Goal: Transaction & Acquisition: Download file/media

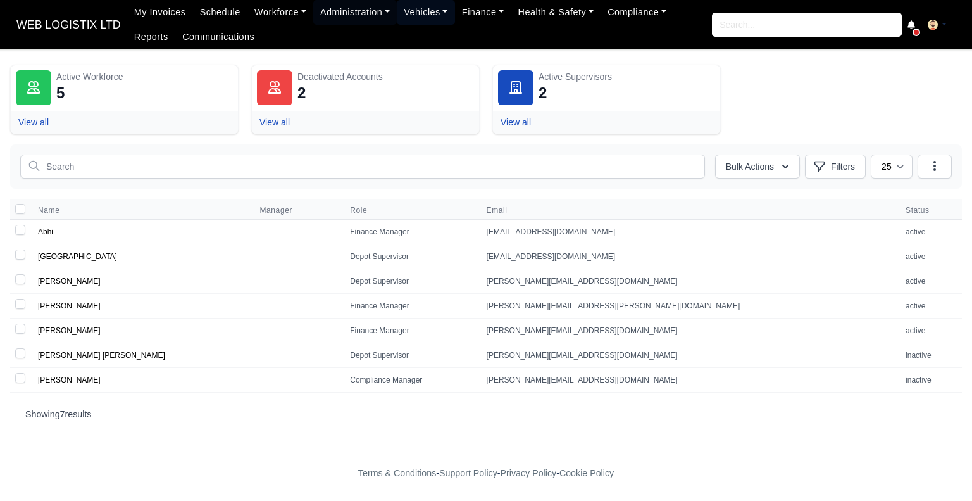
click at [415, 18] on link "Vehicles" at bounding box center [426, 12] width 58 height 25
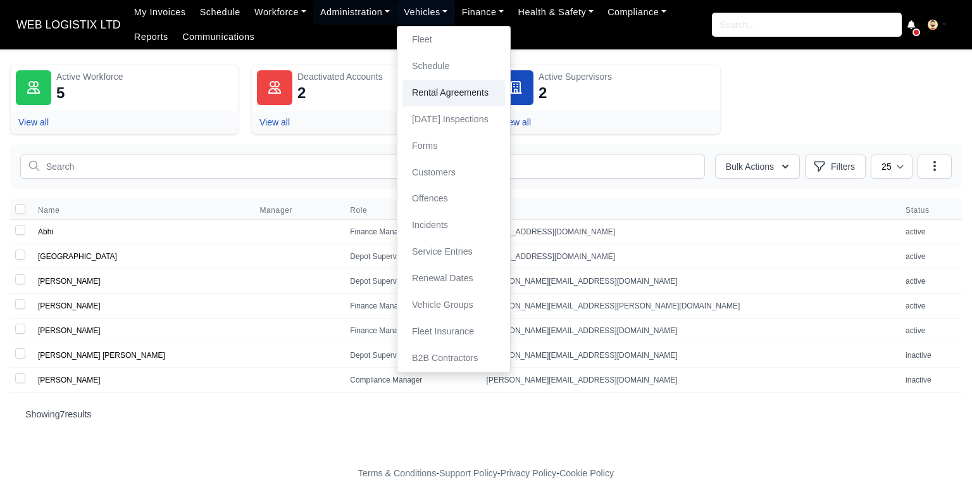
click at [415, 87] on link "Rental Agreements" at bounding box center [453, 93] width 103 height 27
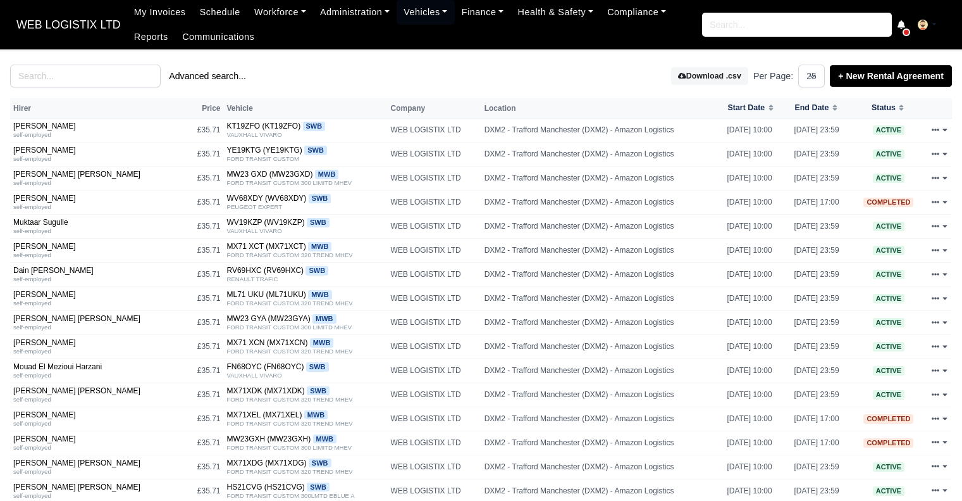
select select "25"
click at [66, 72] on input "search" at bounding box center [85, 76] width 151 height 23
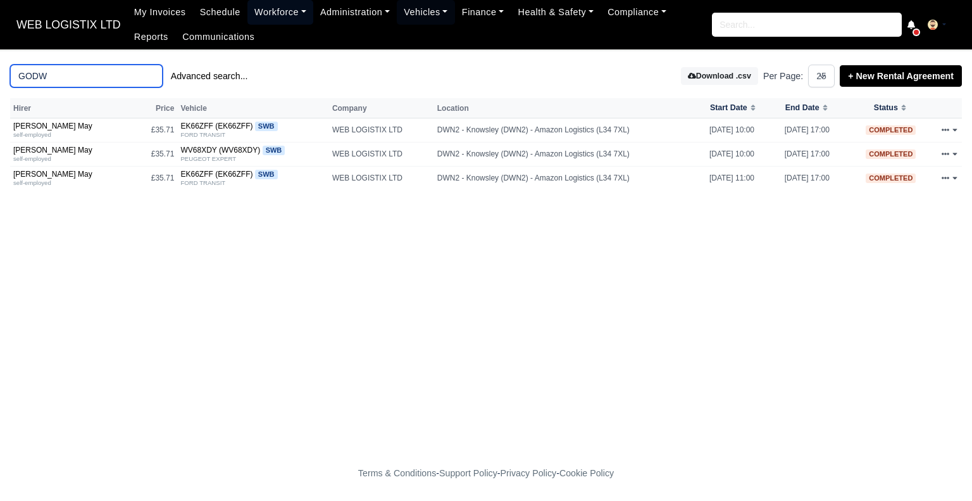
type input "GODW"
click at [273, 11] on link "Workforce" at bounding box center [280, 12] width 66 height 25
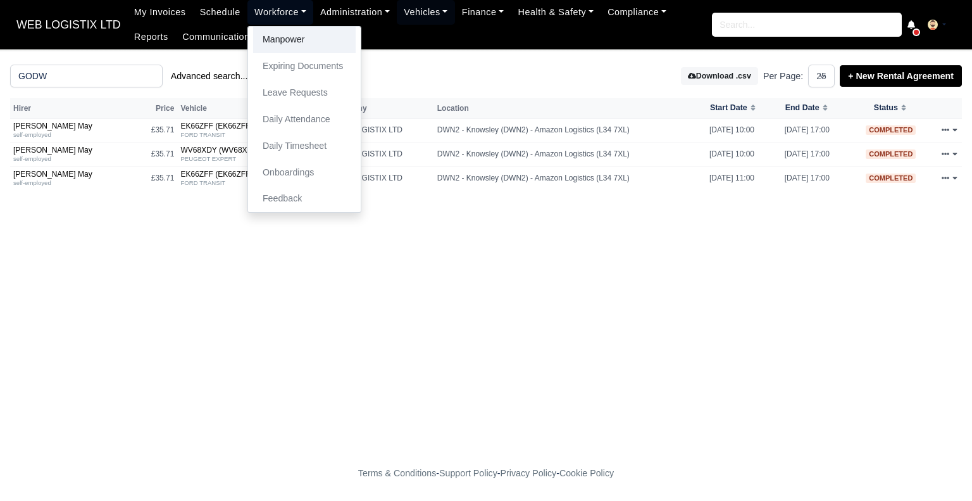
click at [280, 37] on link "Manpower" at bounding box center [304, 40] width 103 height 27
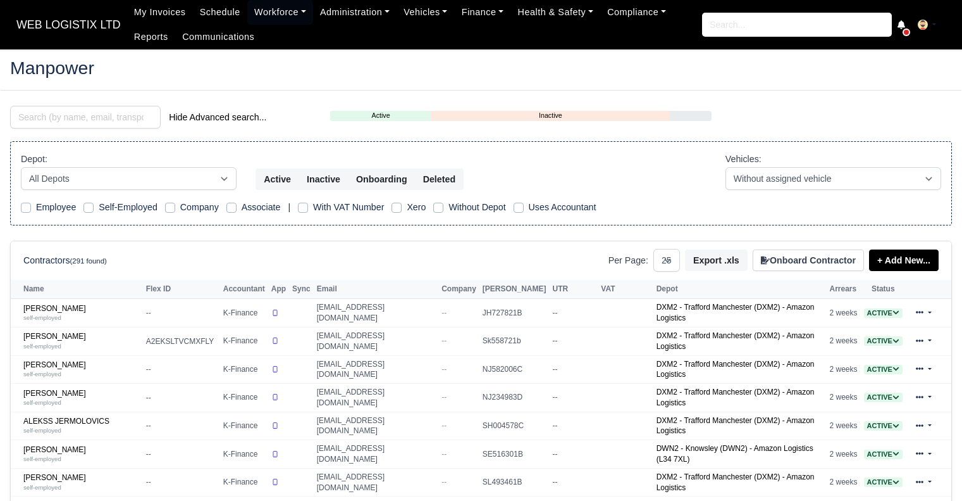
select select "25"
click at [81, 416] on link "ALEKSS JERMOLOVICS self-employed" at bounding box center [81, 425] width 116 height 18
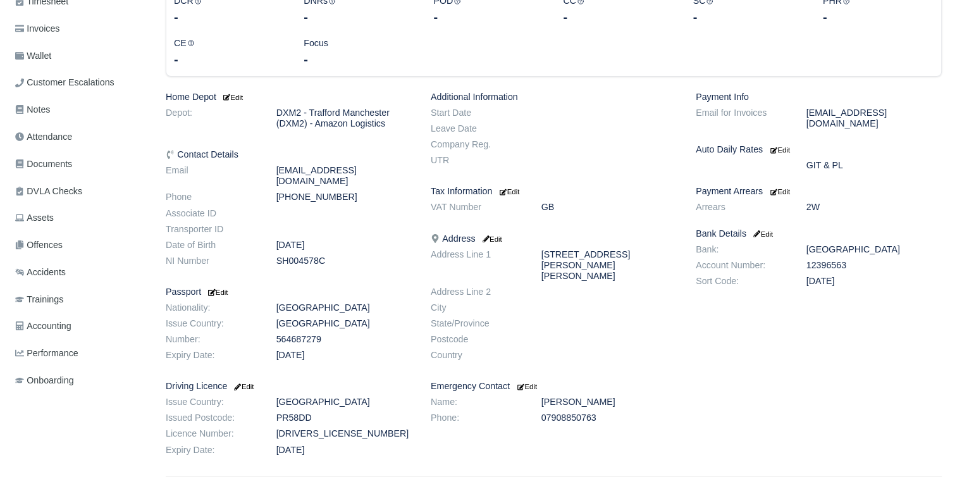
scroll to position [220, 0]
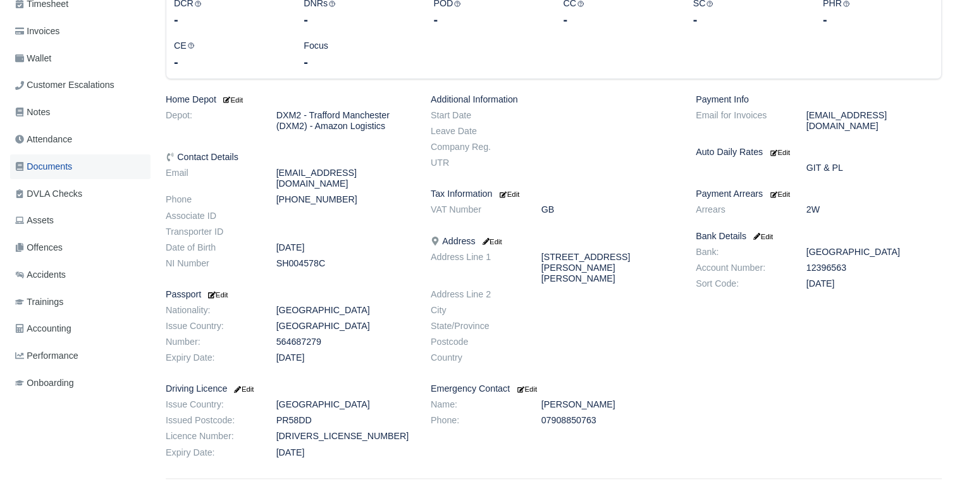
click at [50, 168] on span "Documents" at bounding box center [43, 166] width 57 height 15
click at [50, 170] on span "Documents" at bounding box center [43, 166] width 57 height 15
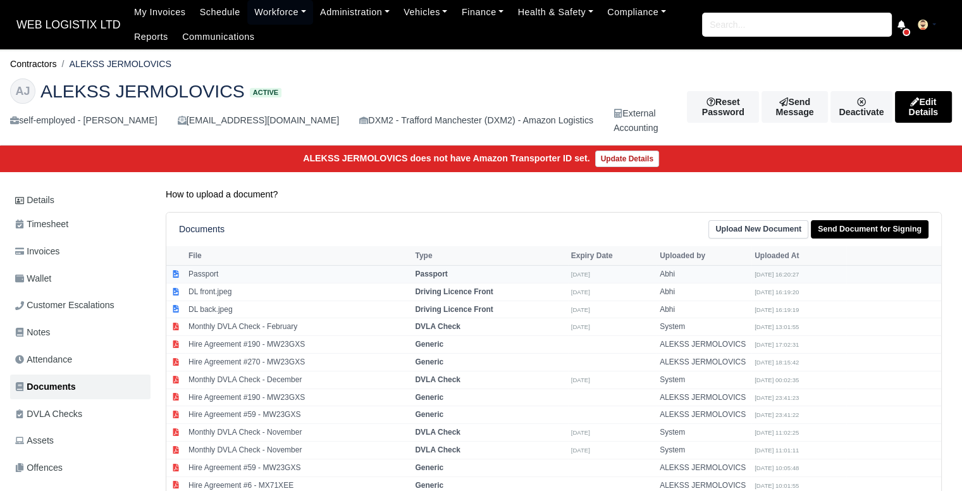
click at [274, 278] on td "Passport" at bounding box center [298, 275] width 227 height 18
select select "passport"
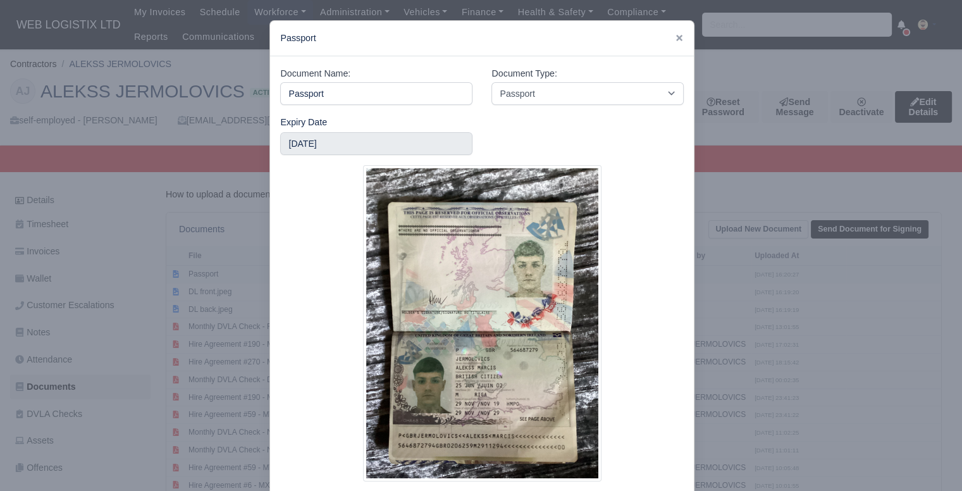
click at [206, 274] on div at bounding box center [481, 245] width 962 height 491
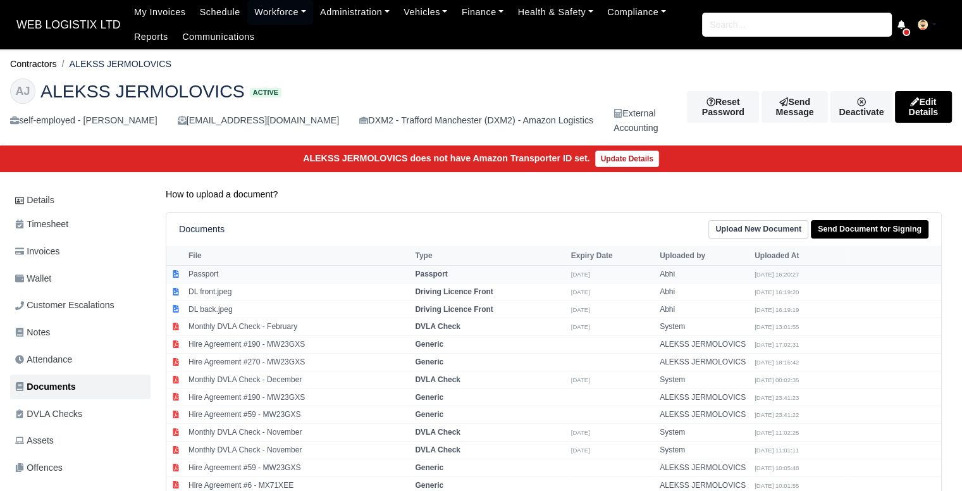
click at [206, 274] on td "Passport" at bounding box center [298, 275] width 227 height 18
click at [263, 270] on td "Passport" at bounding box center [298, 275] width 227 height 18
click at [216, 289] on td "DL front.jpeg" at bounding box center [298, 292] width 227 height 18
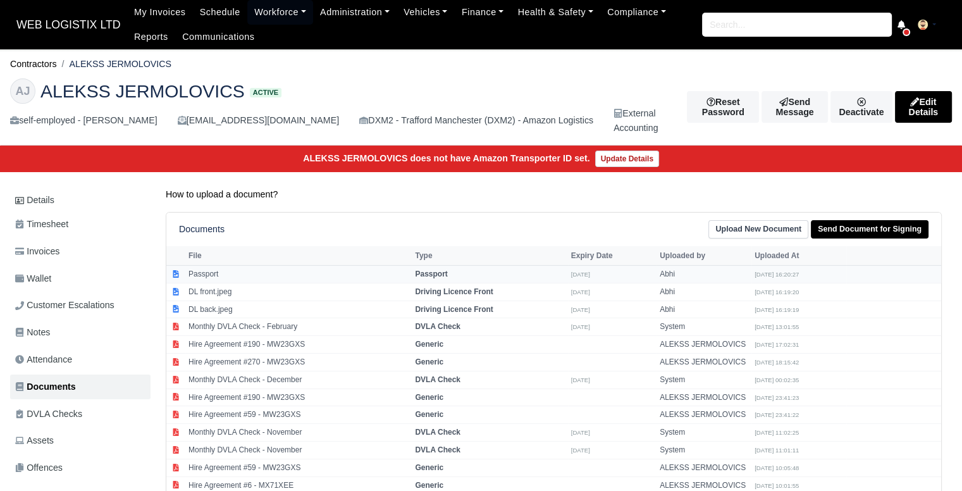
select select "passport"
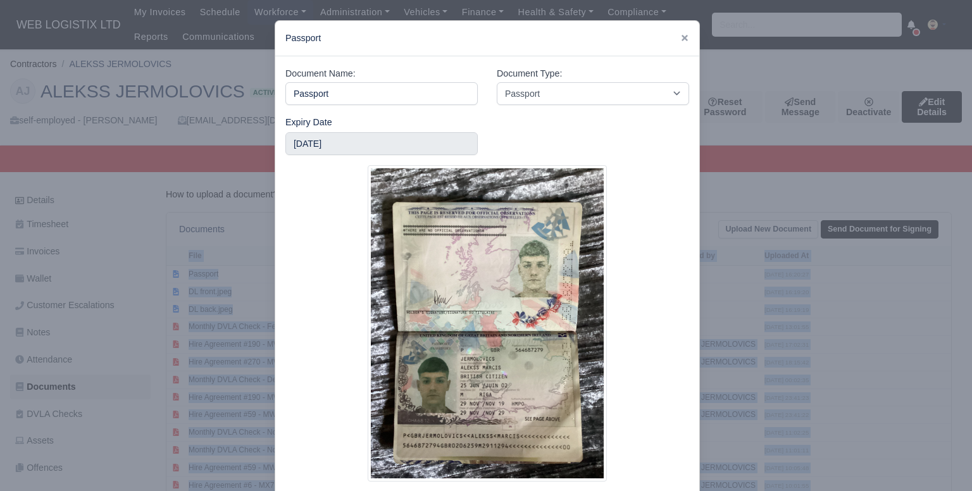
drag, startPoint x: 202, startPoint y: 271, endPoint x: 570, endPoint y: 530, distance: 450.0
click at [570, 490] on html "WEB LOGISTIX LTD My Invoices Schedule Workforce Manpower Expiring Documents Lea…" at bounding box center [486, 245] width 972 height 491
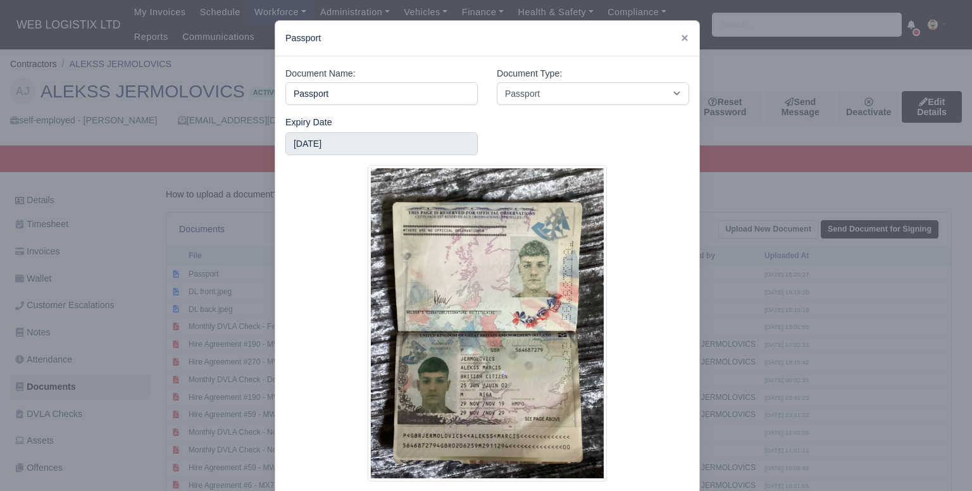
select select "driving-licence-front"
